Goal: Task Accomplishment & Management: Manage account settings

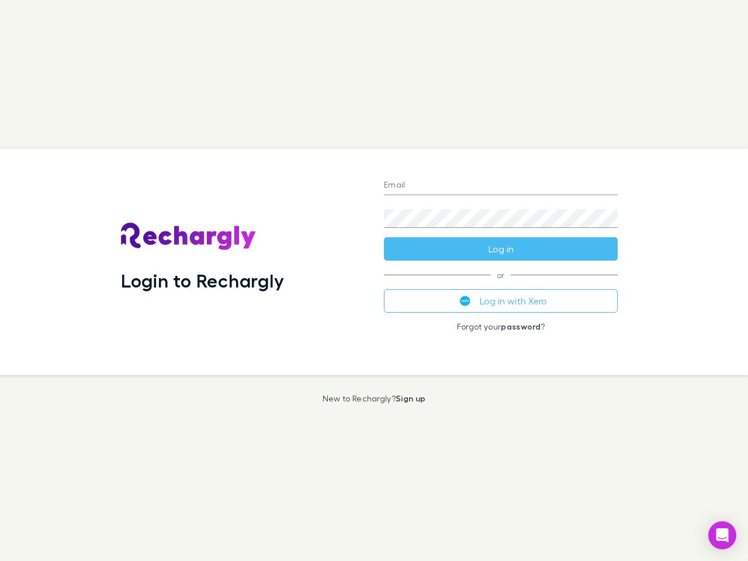
click at [374, 280] on div "Login to Rechargly" at bounding box center [243, 261] width 263 height 227
click at [501, 186] on input "Email" at bounding box center [501, 185] width 234 height 19
click at [501, 249] on button "Log in" at bounding box center [501, 248] width 234 height 23
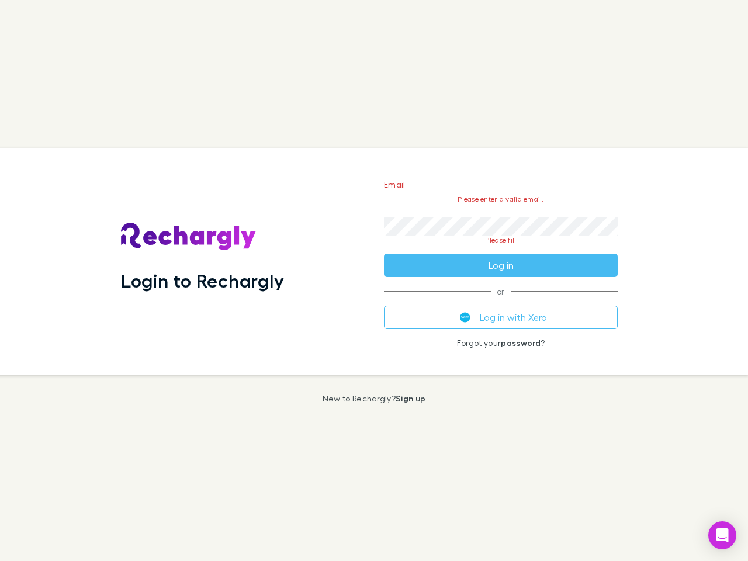
click at [501, 301] on div "Email Please enter a valid email. Password Please fill Log in or Log in with Xe…" at bounding box center [501, 261] width 252 height 227
click at [722, 535] on icon "Open Intercom Messenger" at bounding box center [722, 535] width 12 height 14
